Goal: Task Accomplishment & Management: Complete application form

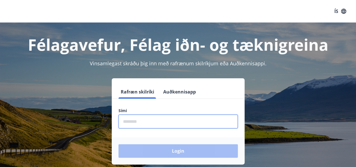
click at [155, 122] on input "phone" at bounding box center [177, 121] width 119 height 14
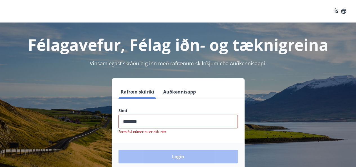
click at [149, 121] on input "phone" at bounding box center [177, 121] width 119 height 14
type input "*"
type input "********"
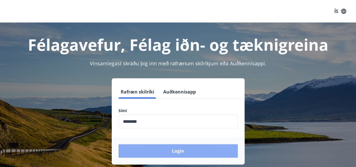
click at [166, 150] on button "Login" at bounding box center [177, 150] width 119 height 13
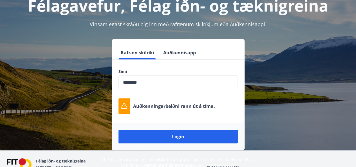
scroll to position [42, 0]
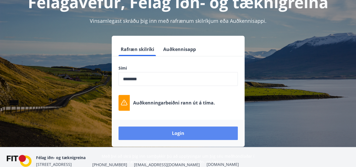
click at [189, 136] on button "Login" at bounding box center [177, 132] width 119 height 13
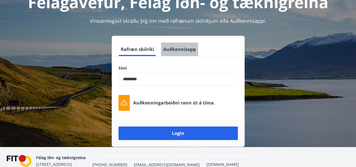
click at [184, 50] on button "Auðkennisapp" at bounding box center [179, 48] width 37 height 13
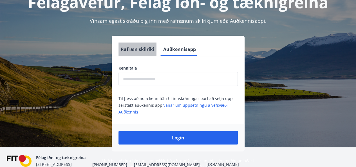
click at [136, 48] on button "Rafræn skilríki" at bounding box center [137, 48] width 38 height 13
